Goal: Task Accomplishment & Management: Manage account settings

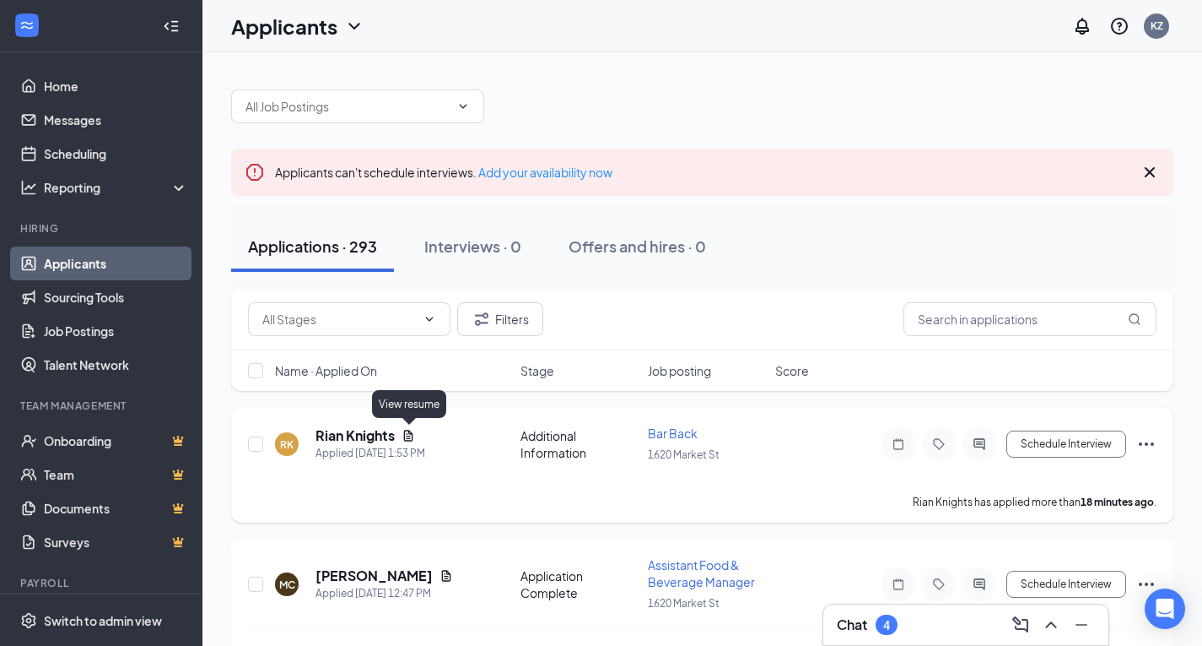
click at [413, 440] on icon "Document" at bounding box center [409, 436] width 14 height 14
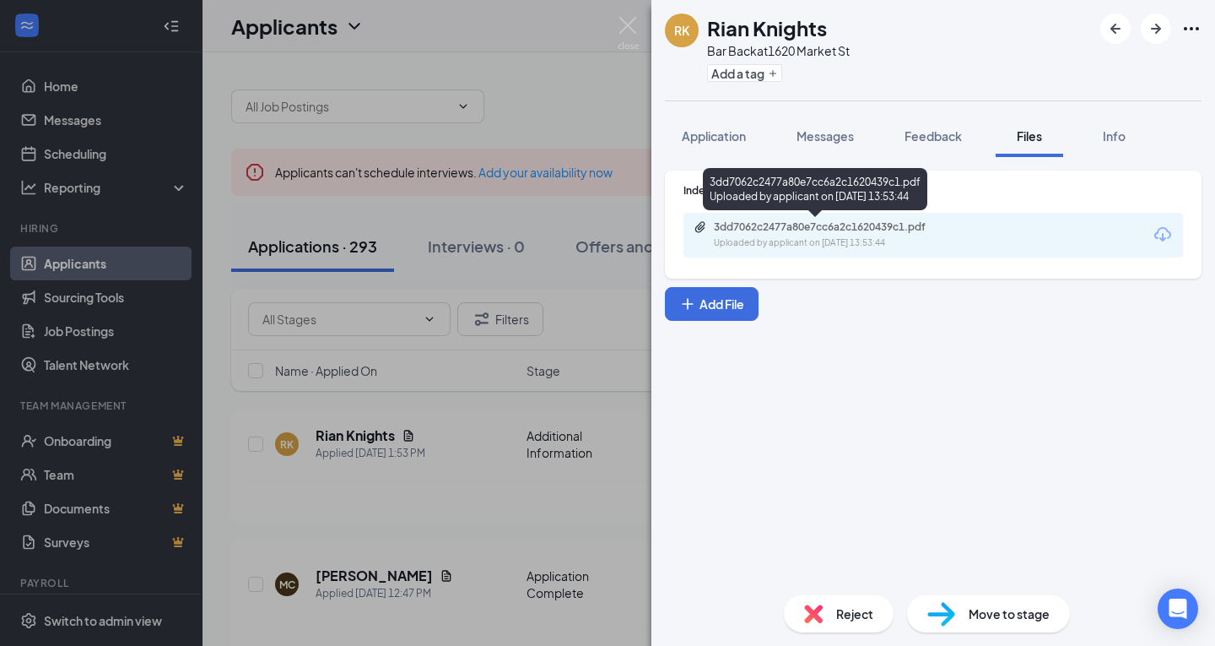
click at [900, 235] on div "3dd7062c2477a80e7cc6a2c1620439c1.pdf Uploaded by applicant on Sep 15, 2025 at 1…" at bounding box center [830, 235] width 273 height 30
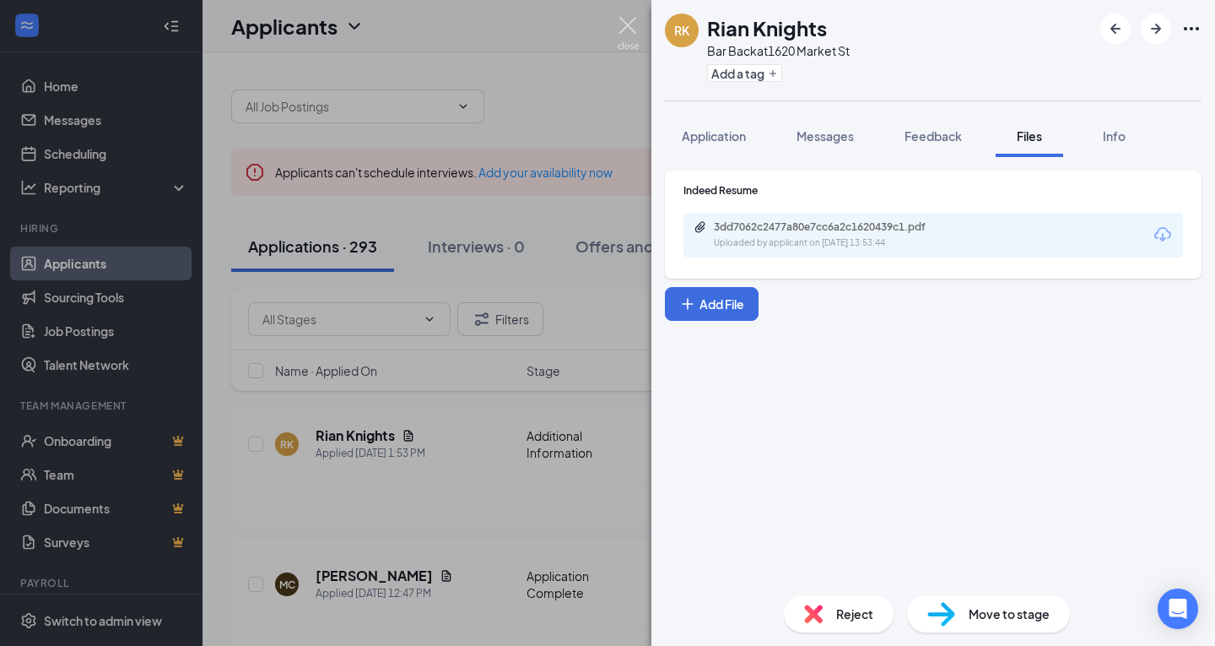
click at [627, 24] on img at bounding box center [628, 33] width 21 height 33
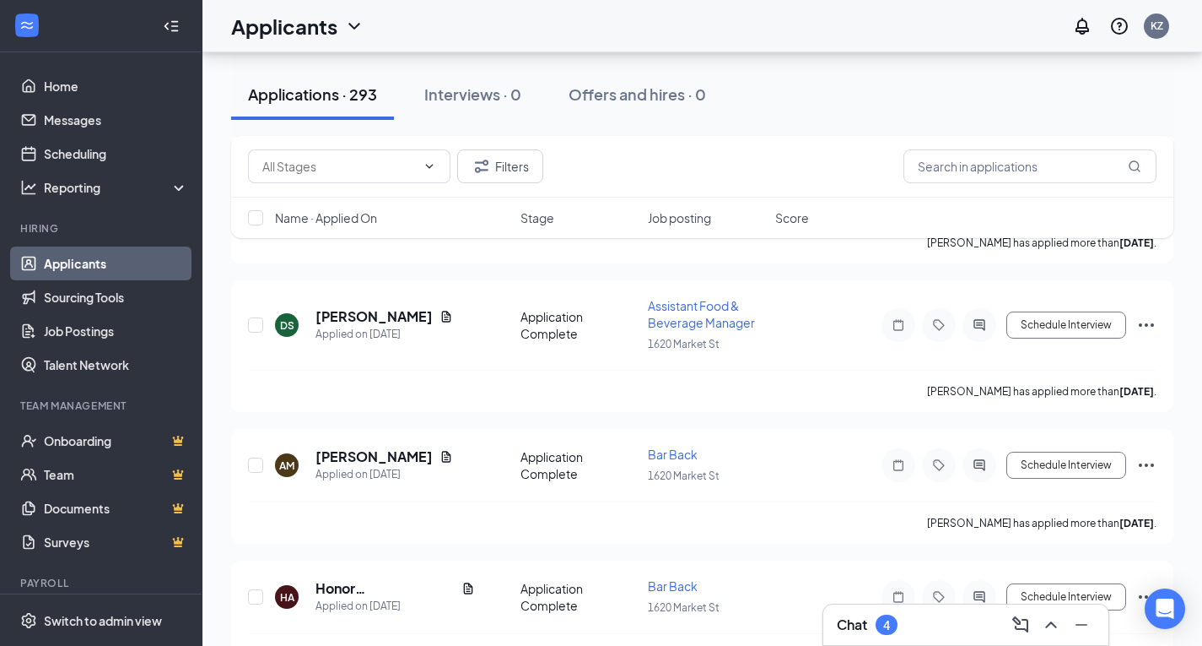
scroll to position [3344, 0]
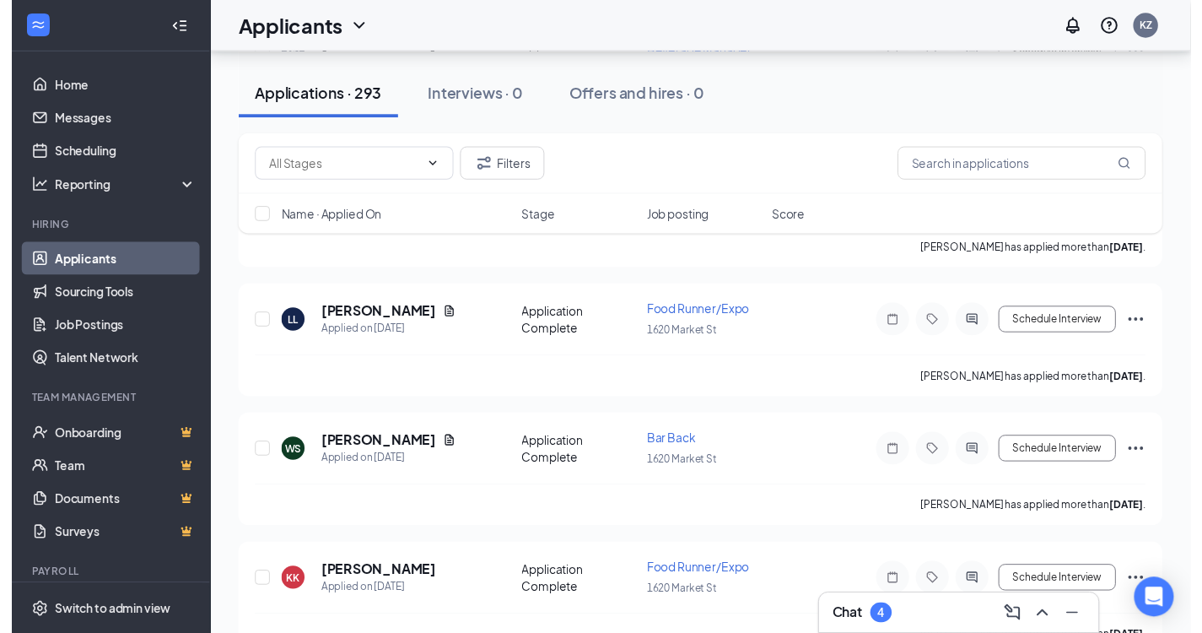
scroll to position [10650, 0]
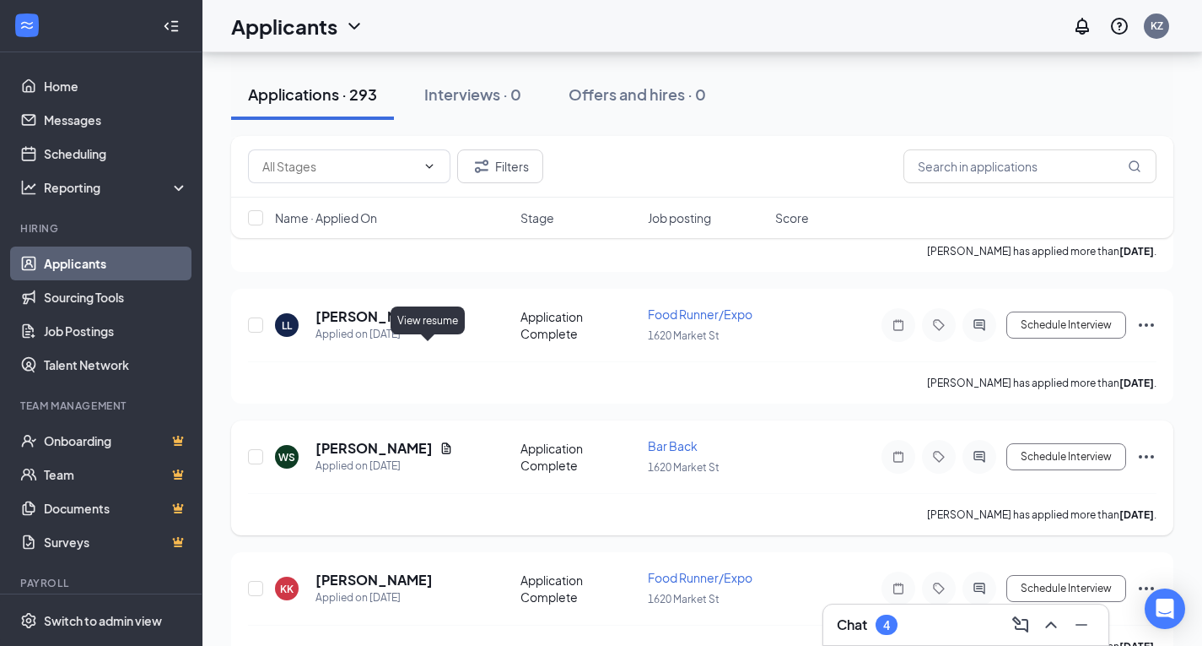
click at [440, 441] on icon "Document" at bounding box center [447, 448] width 14 height 14
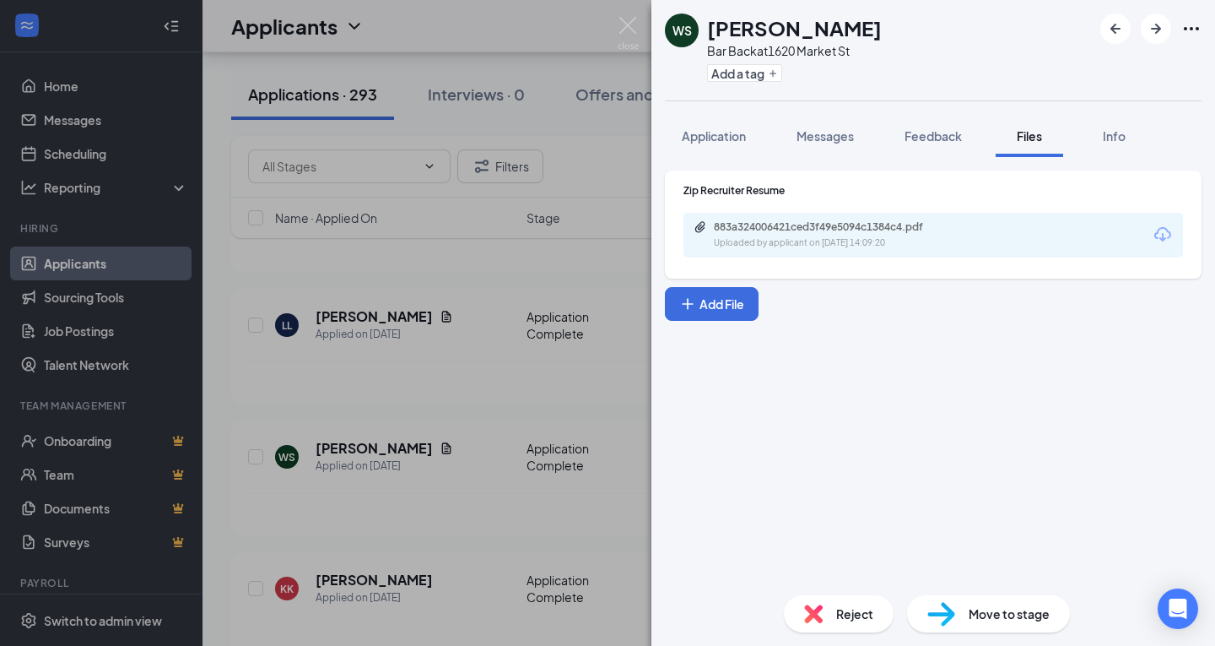
click at [867, 251] on div "883a324006421ced3f49e5094c1384c4.pdf Uploaded by applicant on [DATE] 14:09:20" at bounding box center [934, 235] width 500 height 45
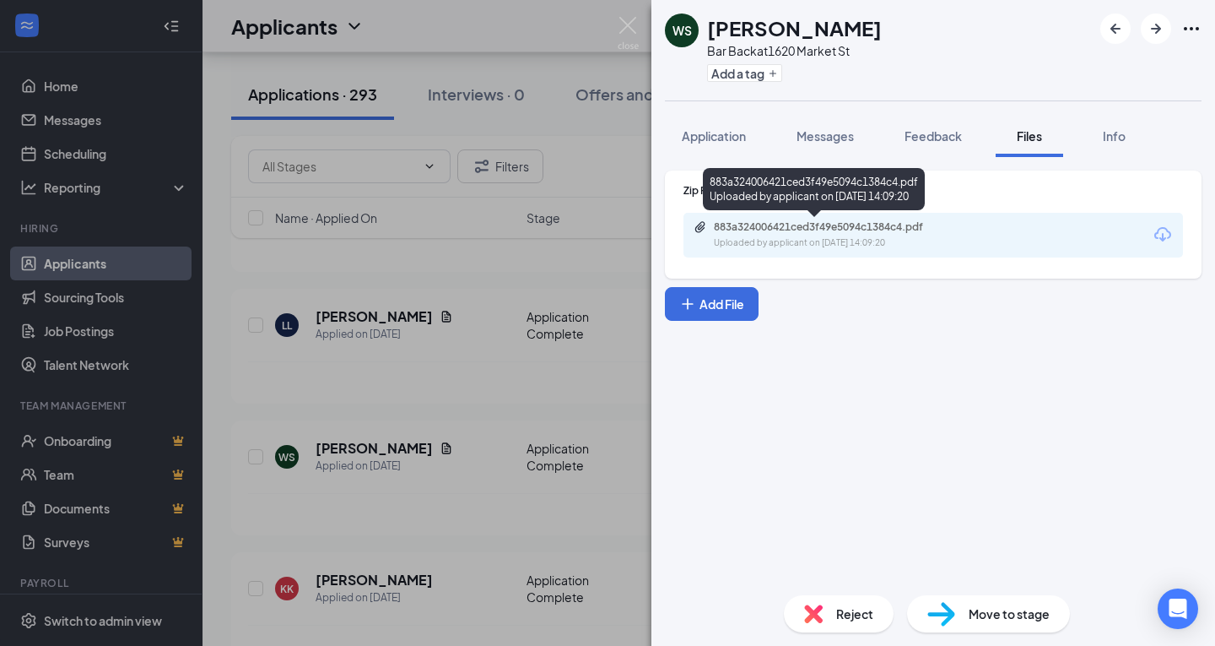
click at [867, 235] on div "883a324006421ced3f49e5094c1384c4.pdf Uploaded by applicant on [DATE] 14:09:20" at bounding box center [830, 235] width 273 height 30
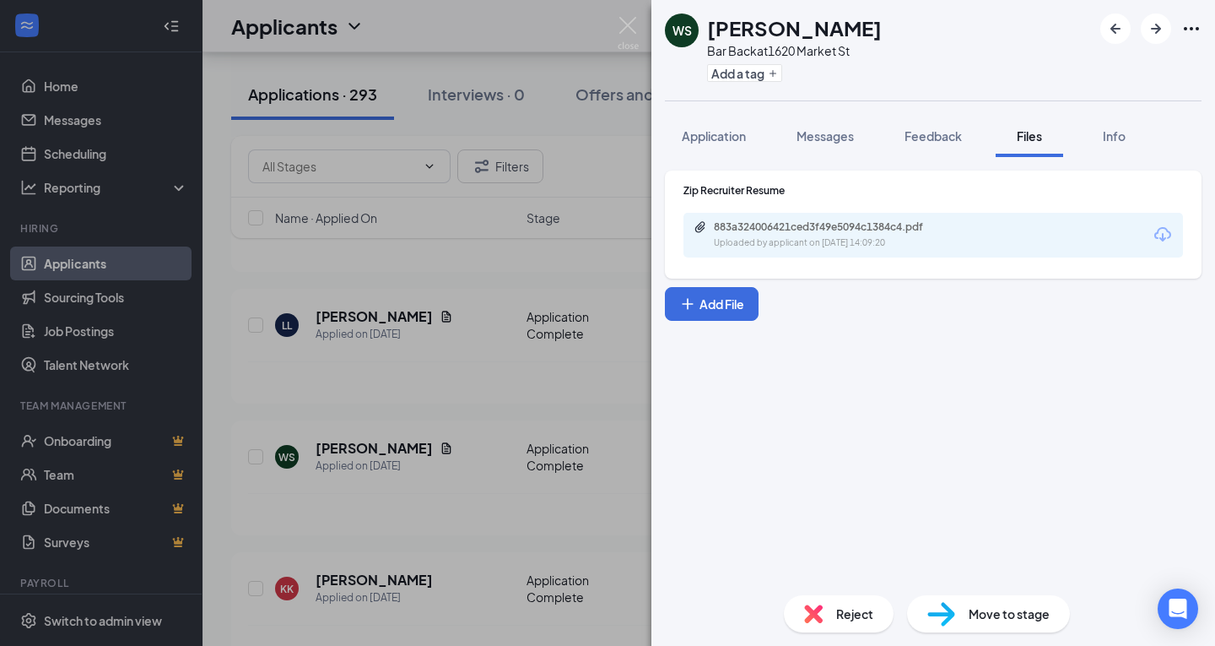
click at [547, 325] on div "WS [PERSON_NAME] Bar Back at [STREET_ADDRESS] Add a tag Application Messages Fe…" at bounding box center [607, 323] width 1215 height 646
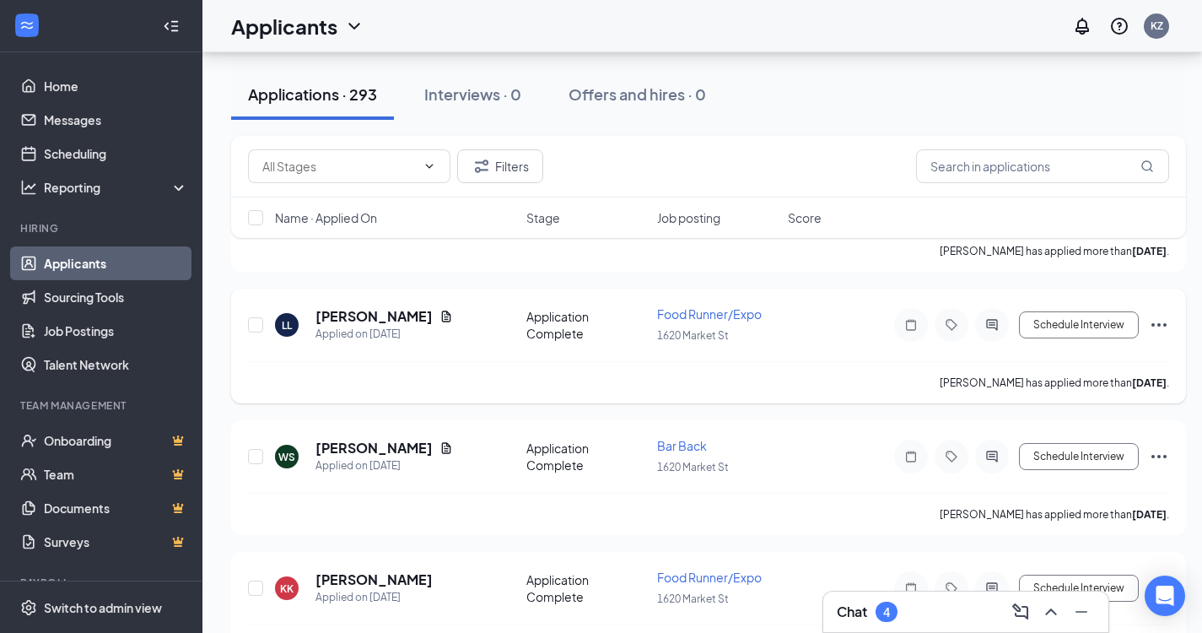
click at [552, 361] on div "[PERSON_NAME] has applied more than [DATE] ." at bounding box center [708, 382] width 921 height 42
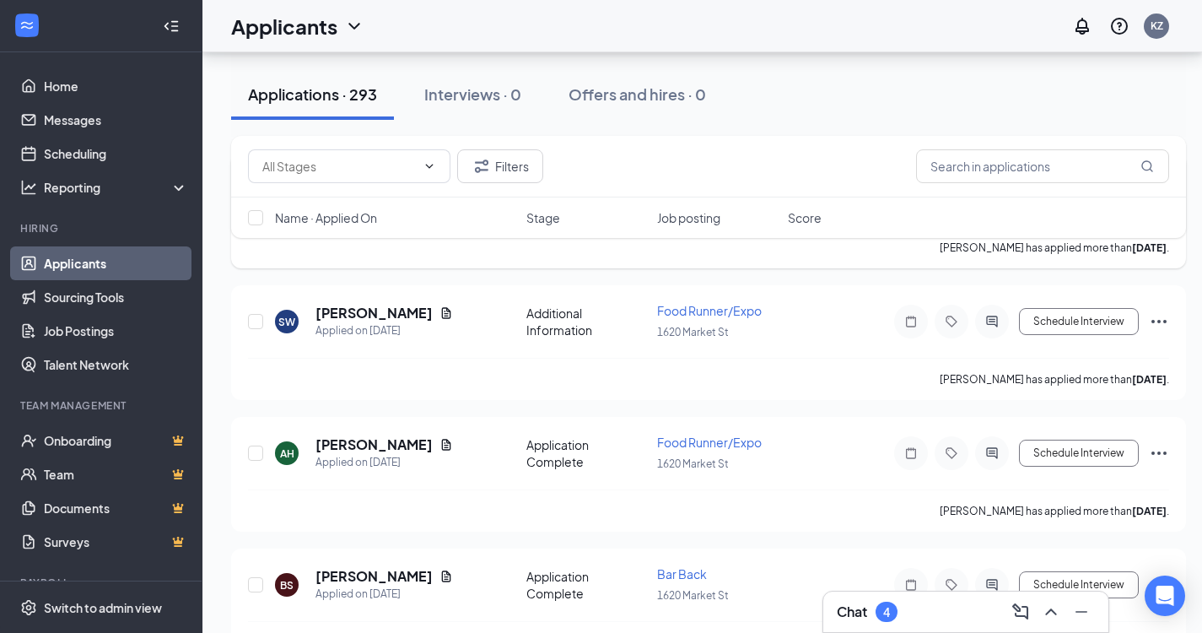
scroll to position [15980, 2]
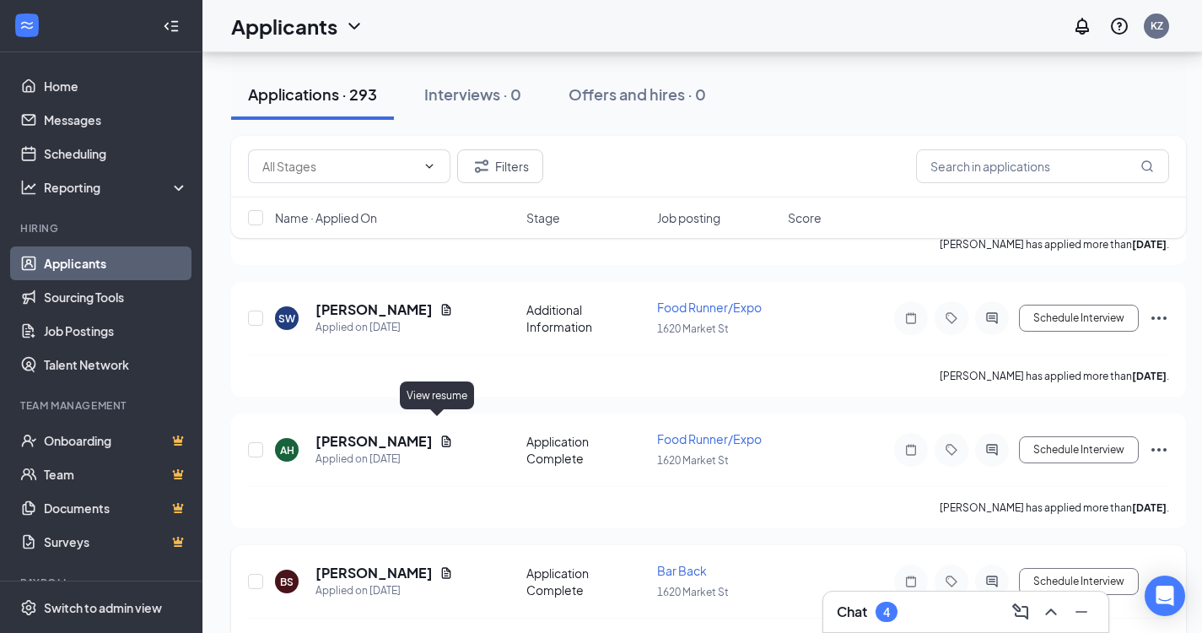
click at [440, 566] on icon "Document" at bounding box center [447, 573] width 14 height 14
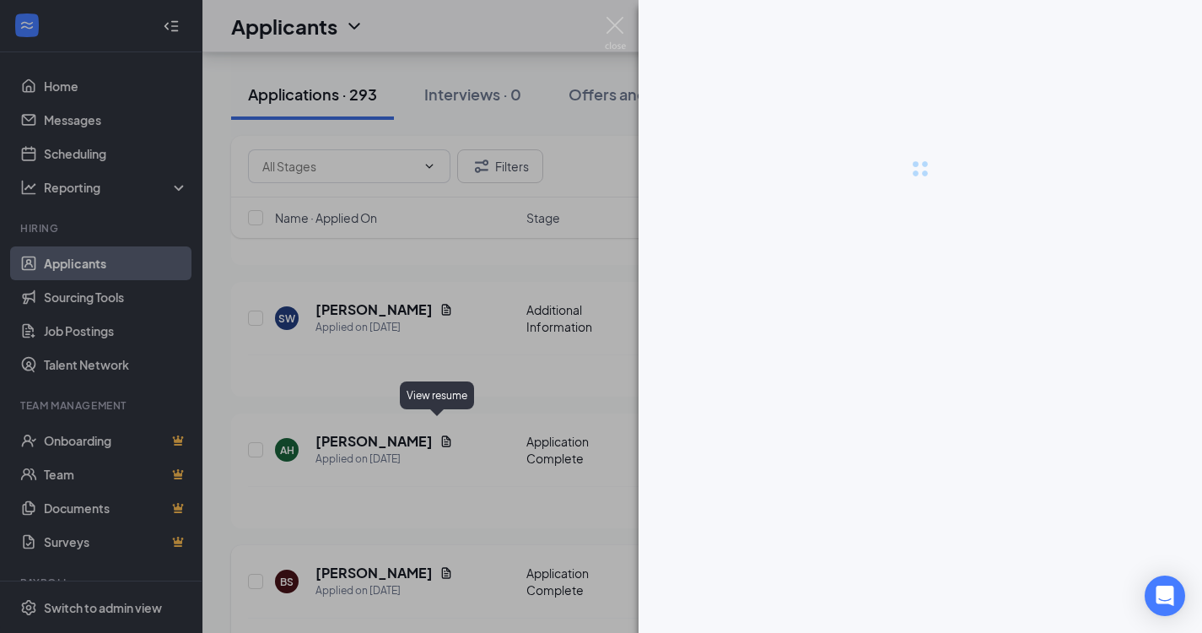
scroll to position [15980, 0]
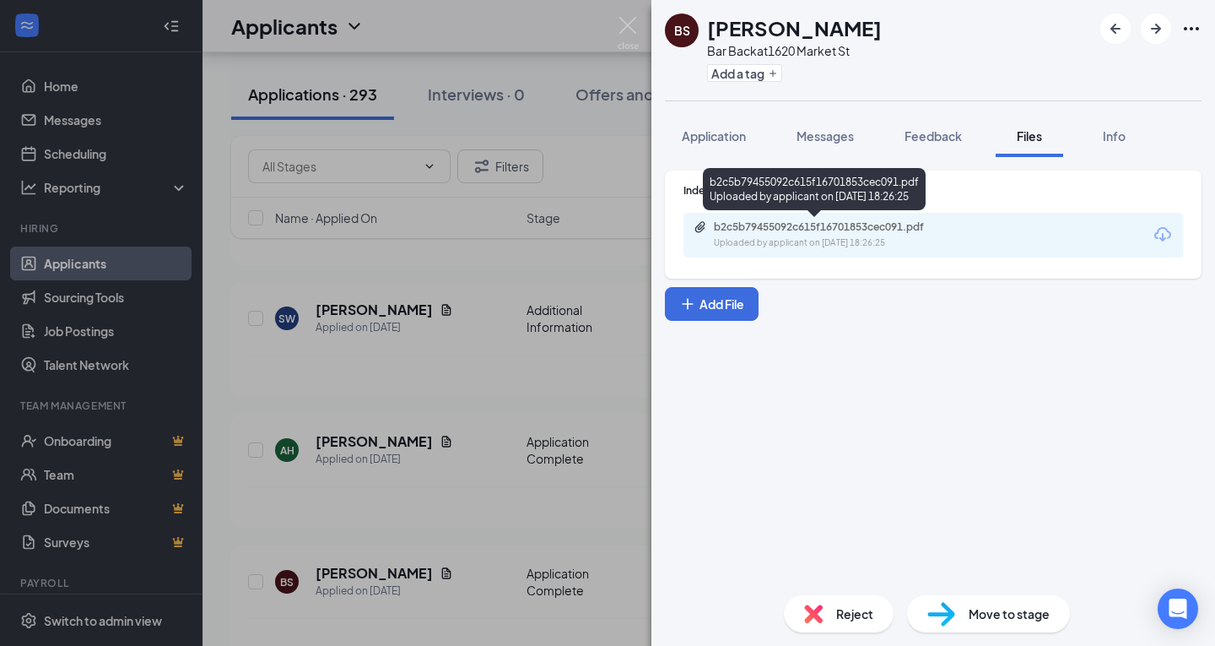
click at [860, 229] on div "b2c5b79455092c615f16701853cec091.pdf" at bounding box center [832, 227] width 236 height 14
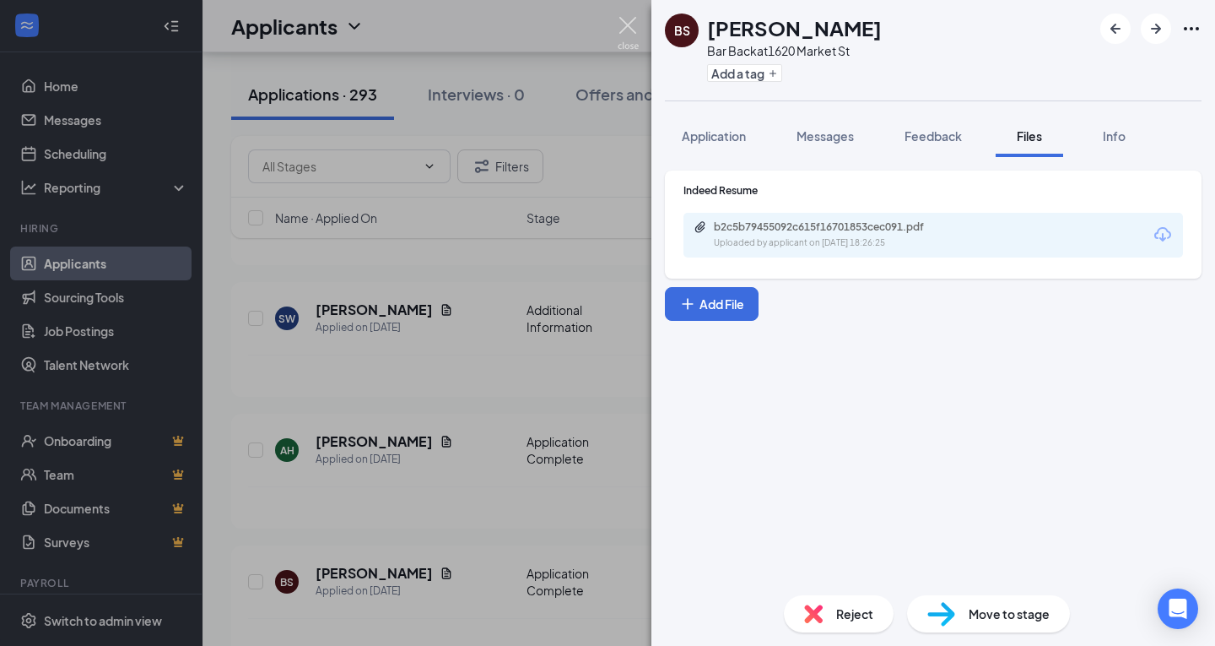
click at [622, 27] on img at bounding box center [628, 33] width 21 height 33
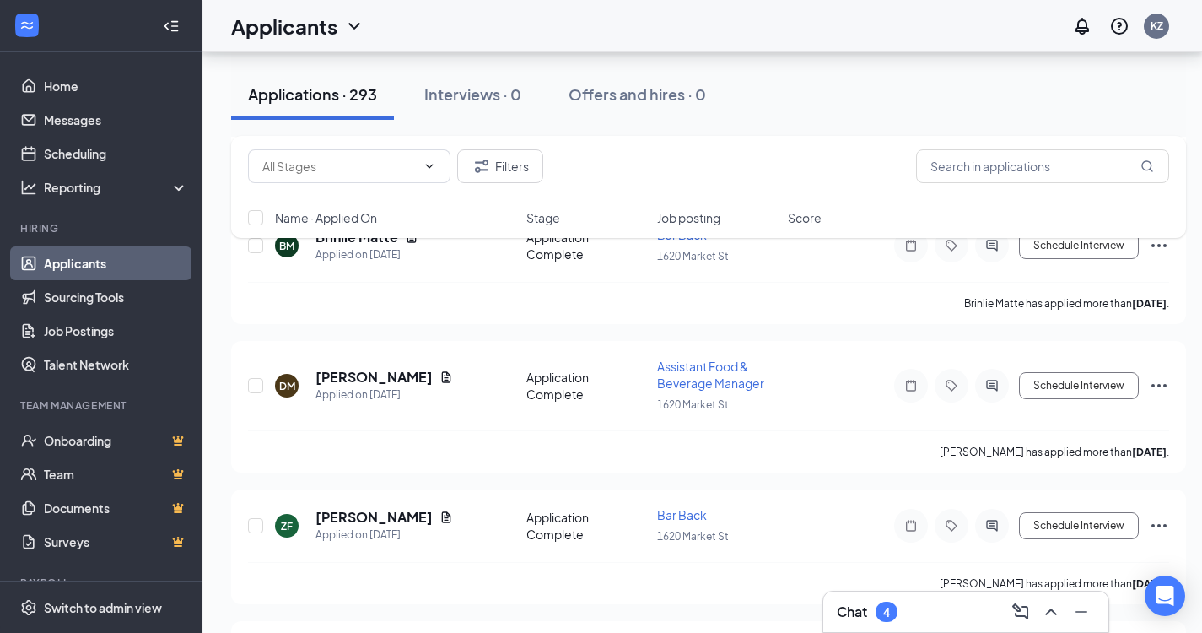
scroll to position [17701, 0]
click at [440, 510] on icon "Document" at bounding box center [447, 517] width 14 height 14
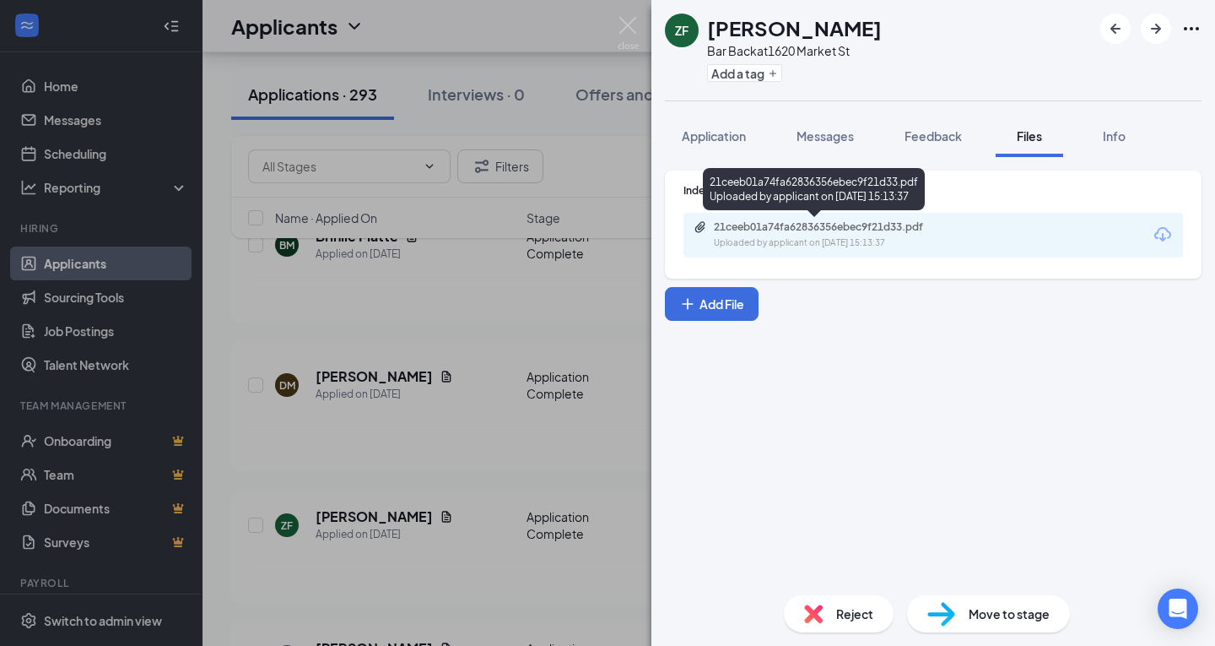
click at [858, 230] on div "21ceeb01a74fa62836356ebec9f21d33.pdf" at bounding box center [832, 227] width 236 height 14
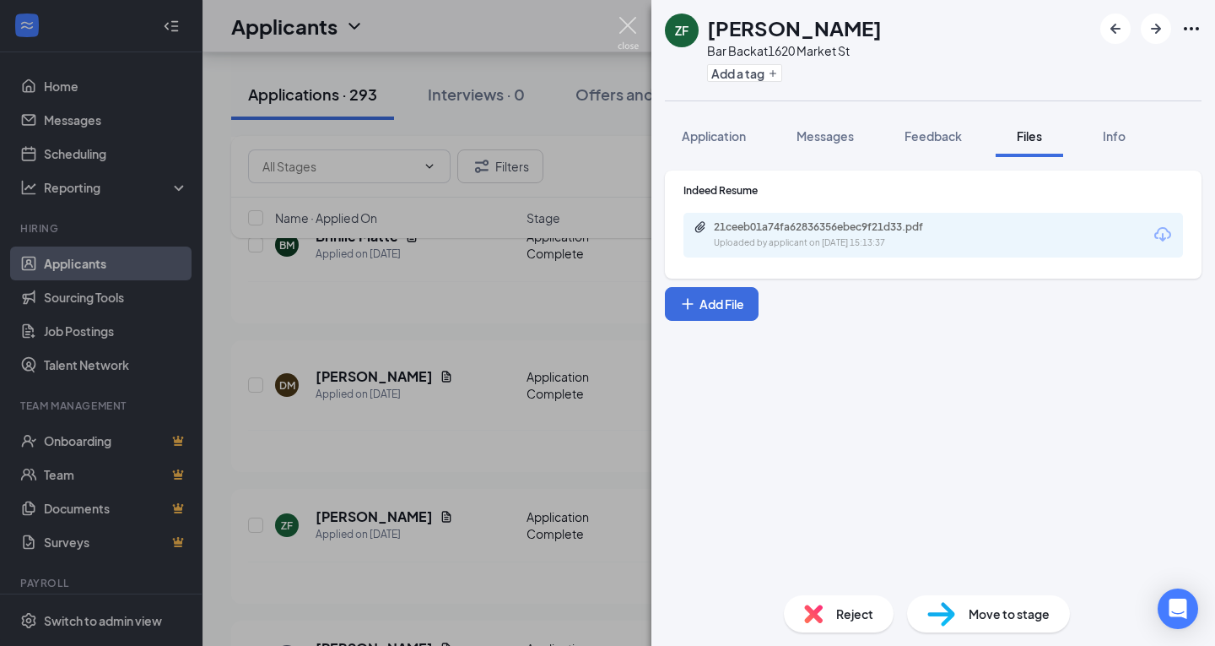
click at [630, 31] on img at bounding box center [628, 33] width 21 height 33
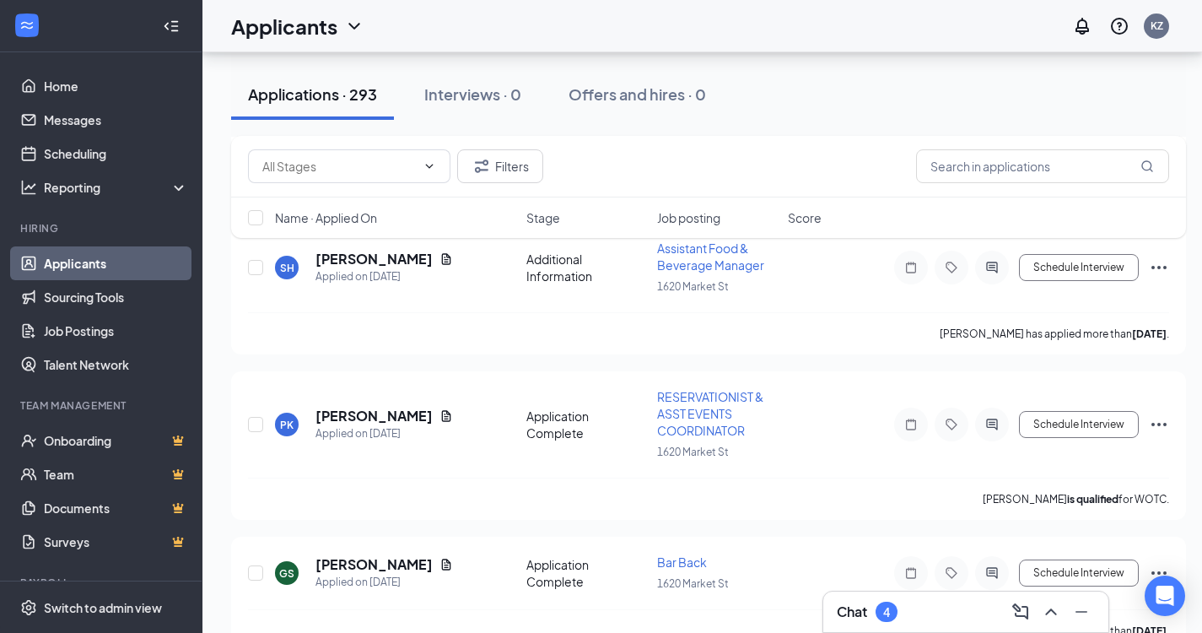
scroll to position [18975, 0]
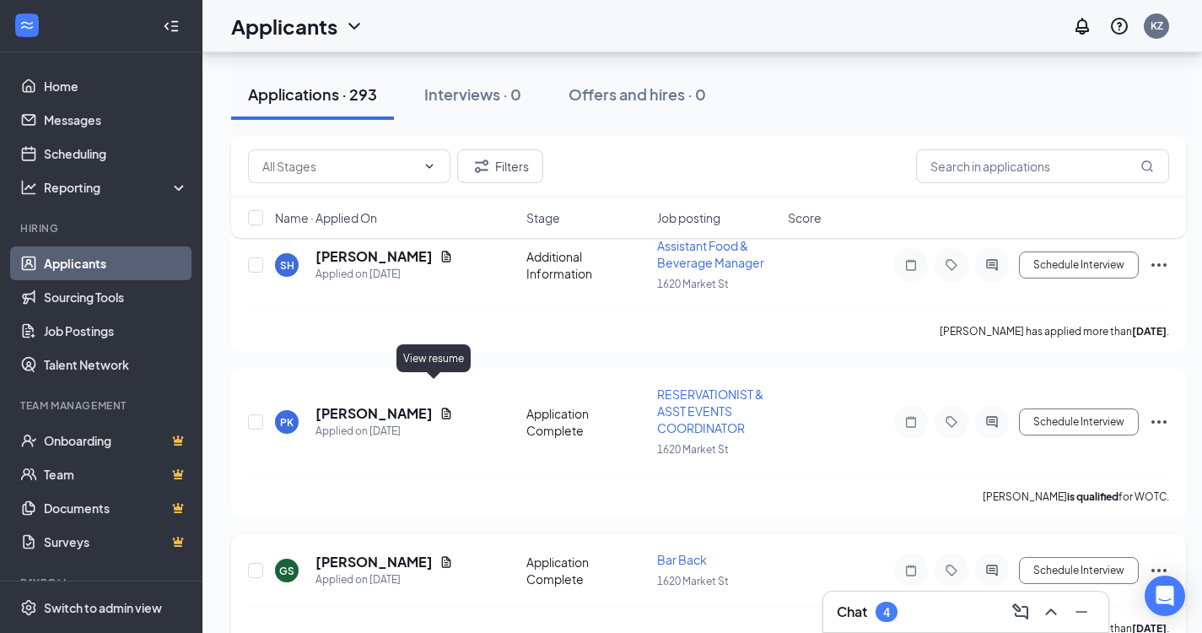
click at [440, 555] on icon "Document" at bounding box center [447, 562] width 14 height 14
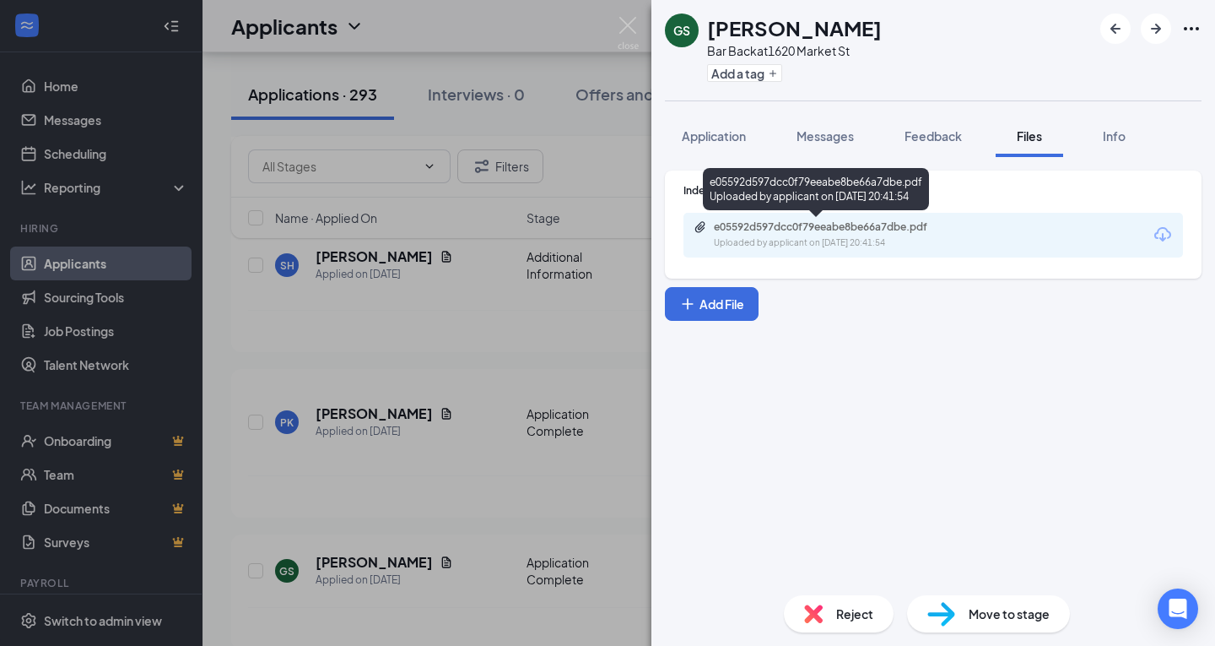
click at [859, 229] on div "e05592d597dcc0f79eeabe8be66a7dbe.pdf" at bounding box center [832, 227] width 236 height 14
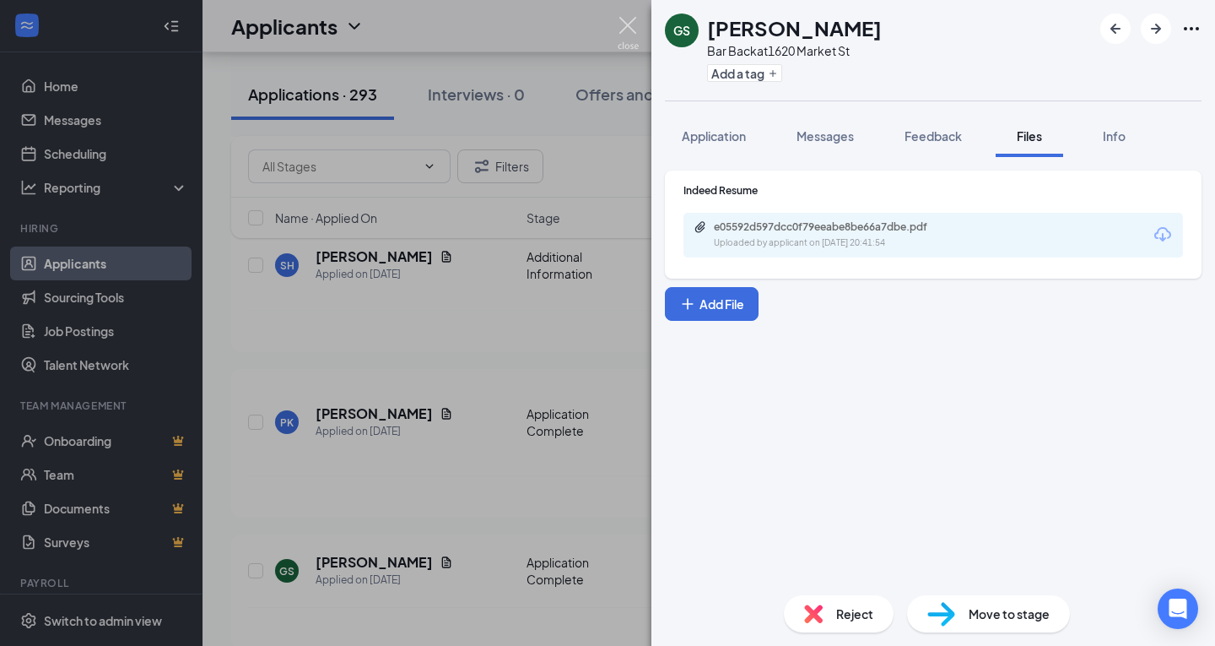
click at [630, 27] on img at bounding box center [628, 33] width 21 height 33
